Goal: Book appointment/travel/reservation

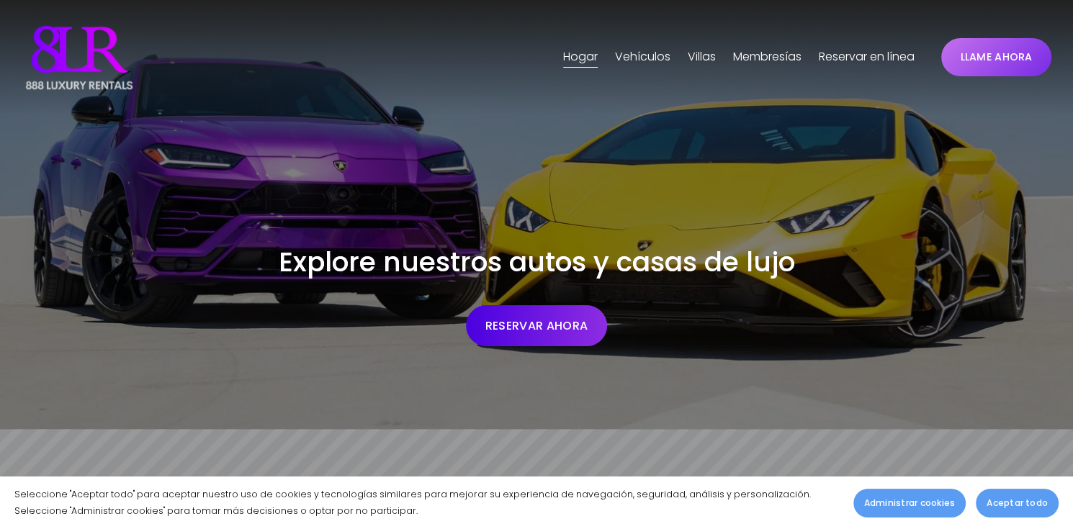
click at [0, 0] on span "[GEOGRAPHIC_DATA]" at bounding box center [0, 0] width 0 height 0
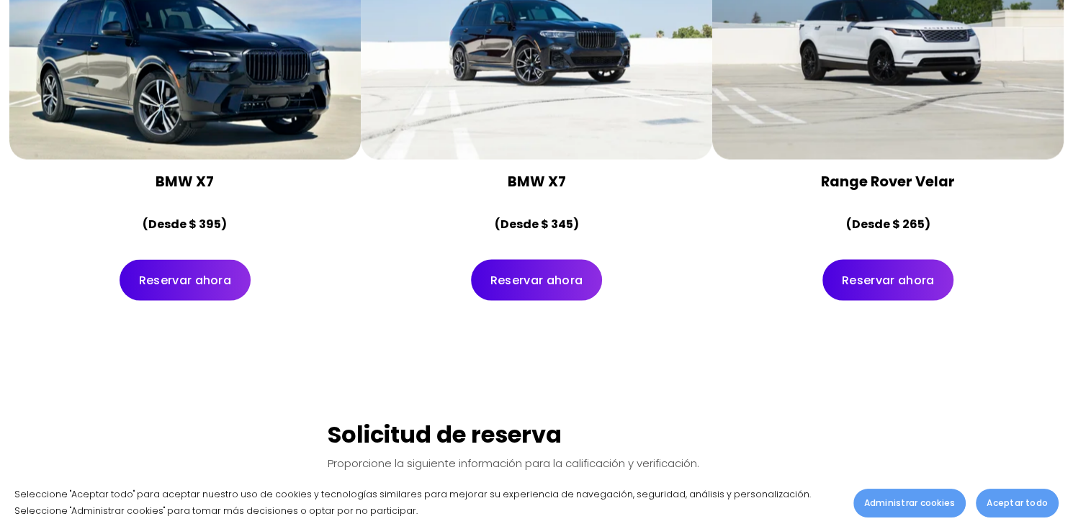
scroll to position [7060, 0]
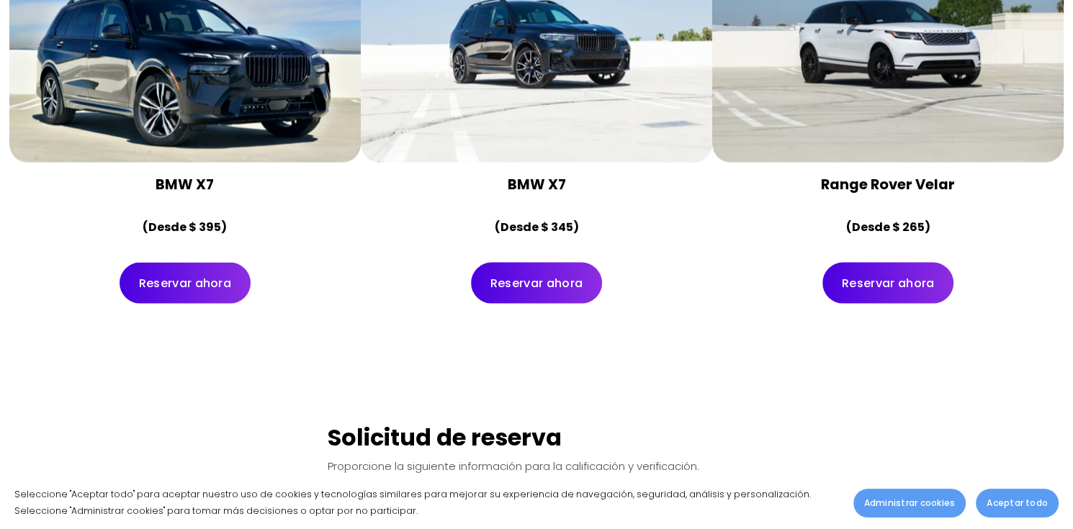
click at [537, 263] on link "Reservar ahora" at bounding box center [536, 283] width 131 height 41
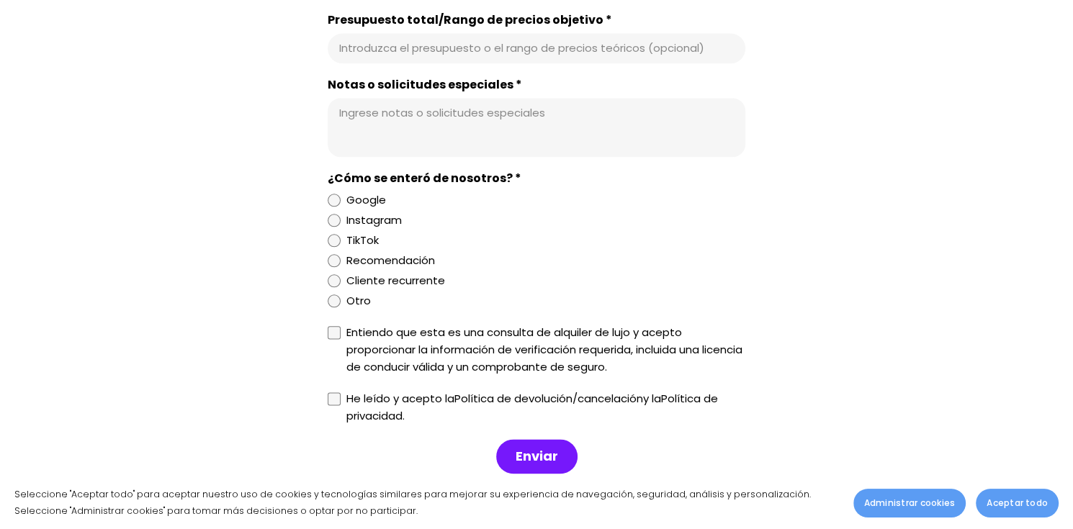
scroll to position [1729, 0]
